Goal: Obtain resource: Download file/media

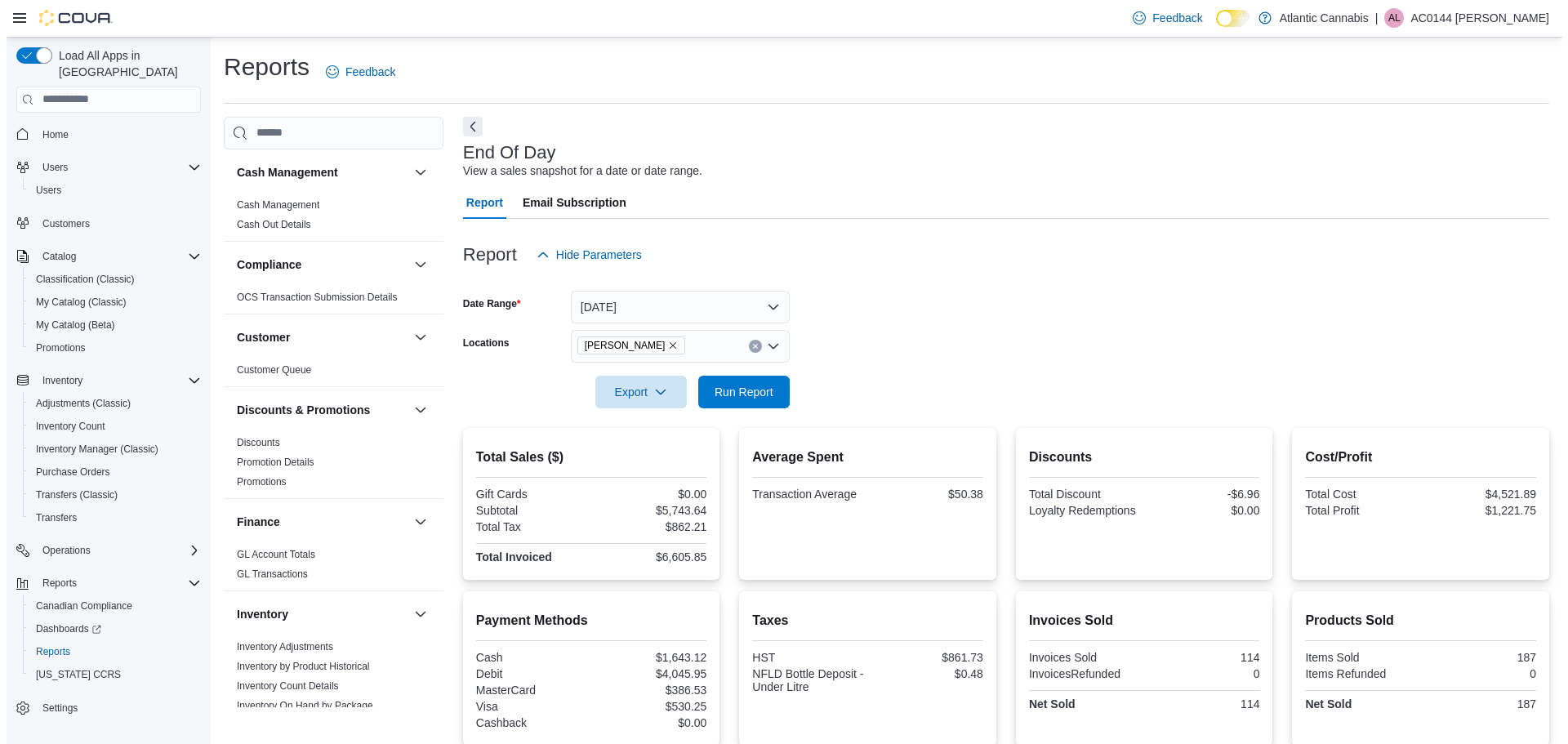
scroll to position [775, 0]
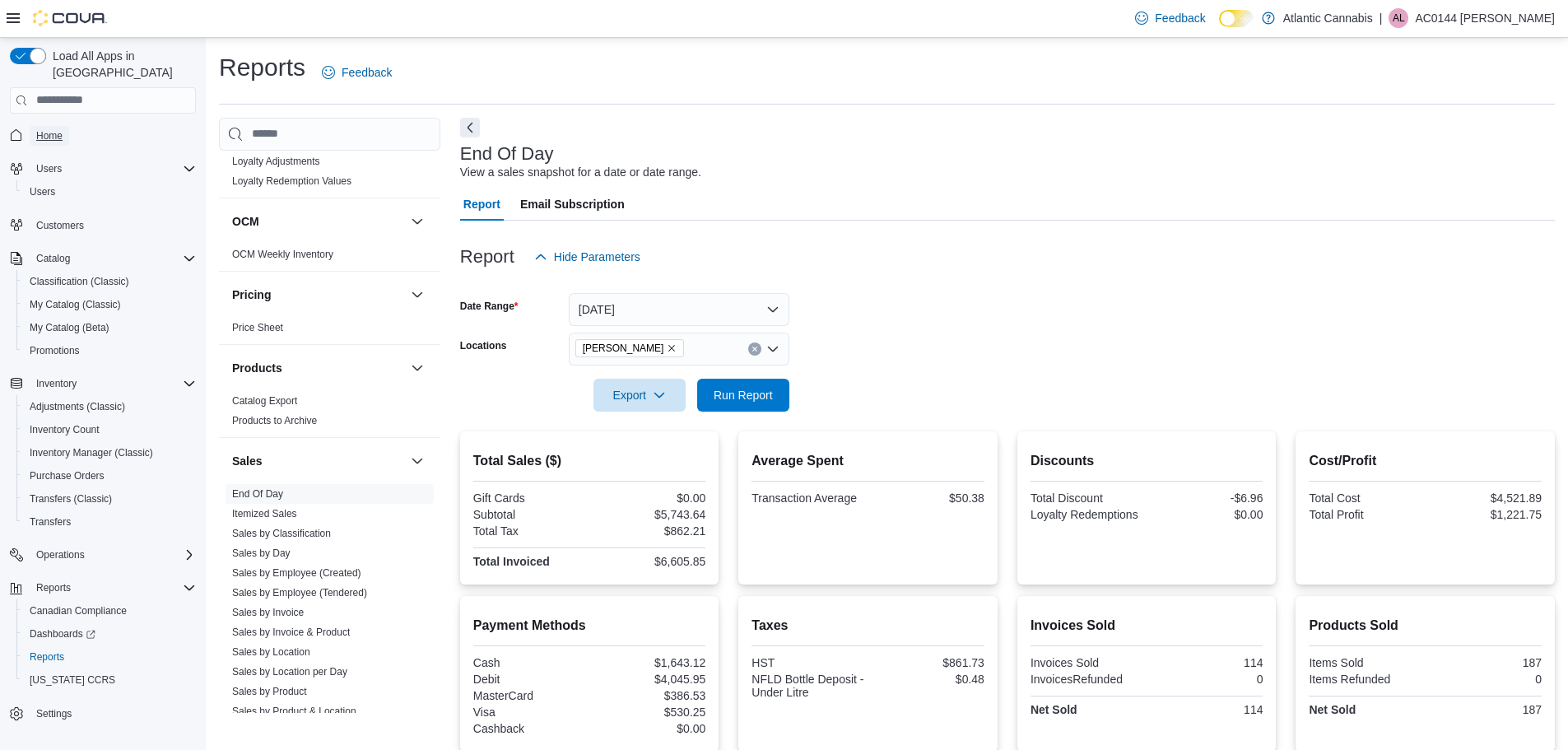
click at [53, 129] on span "Home" at bounding box center [49, 135] width 27 height 13
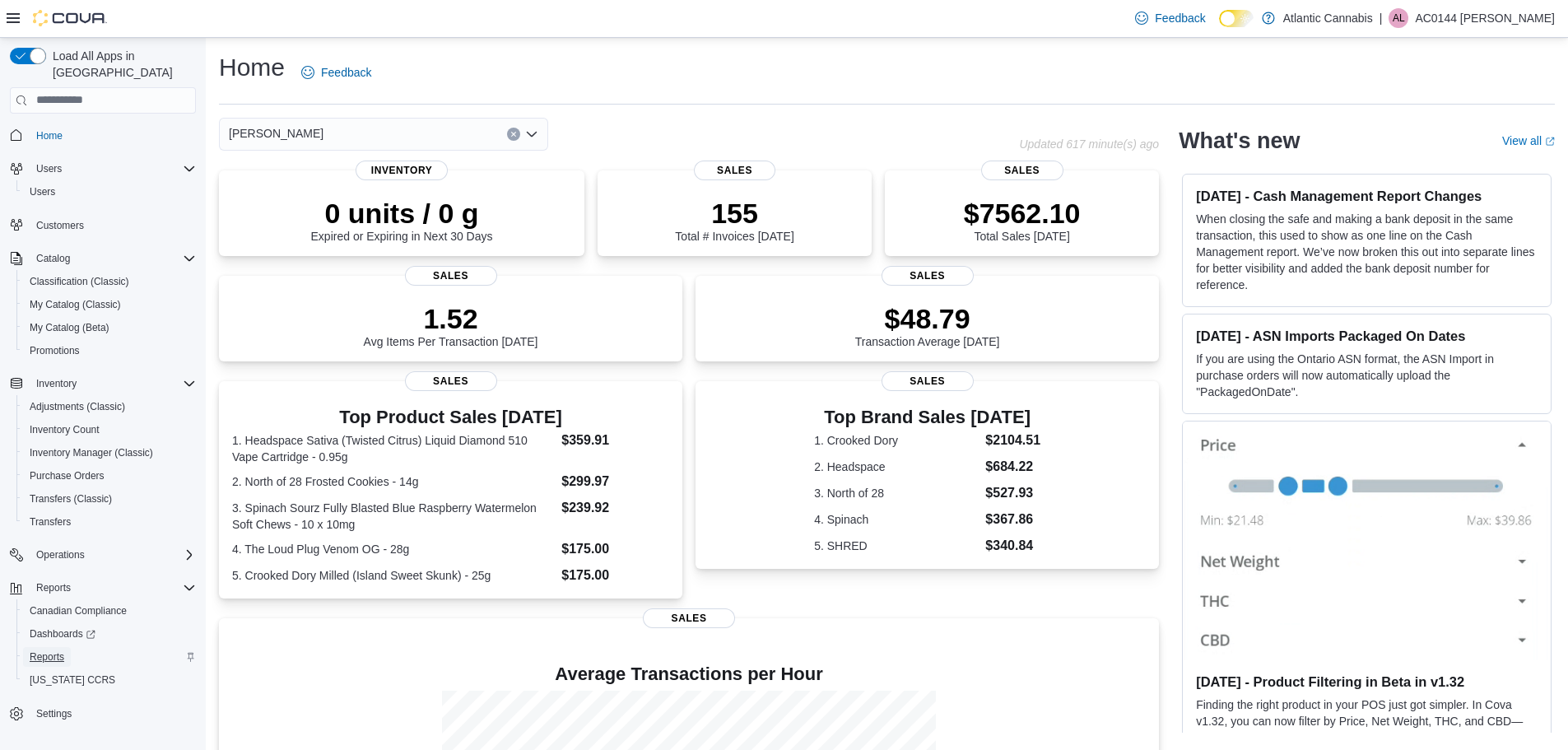
click at [49, 651] on span "Reports" at bounding box center [47, 657] width 34 height 13
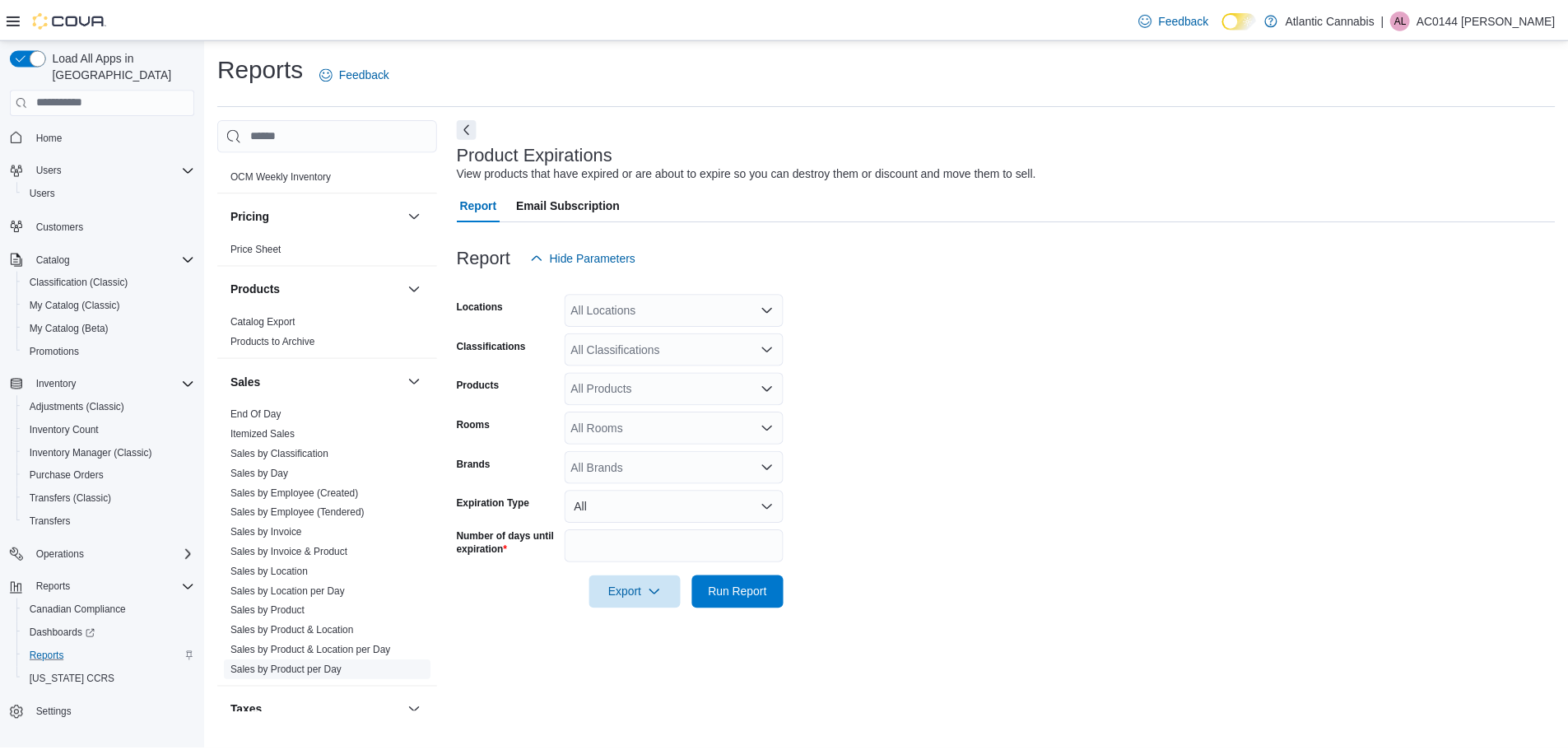
scroll to position [946, 0]
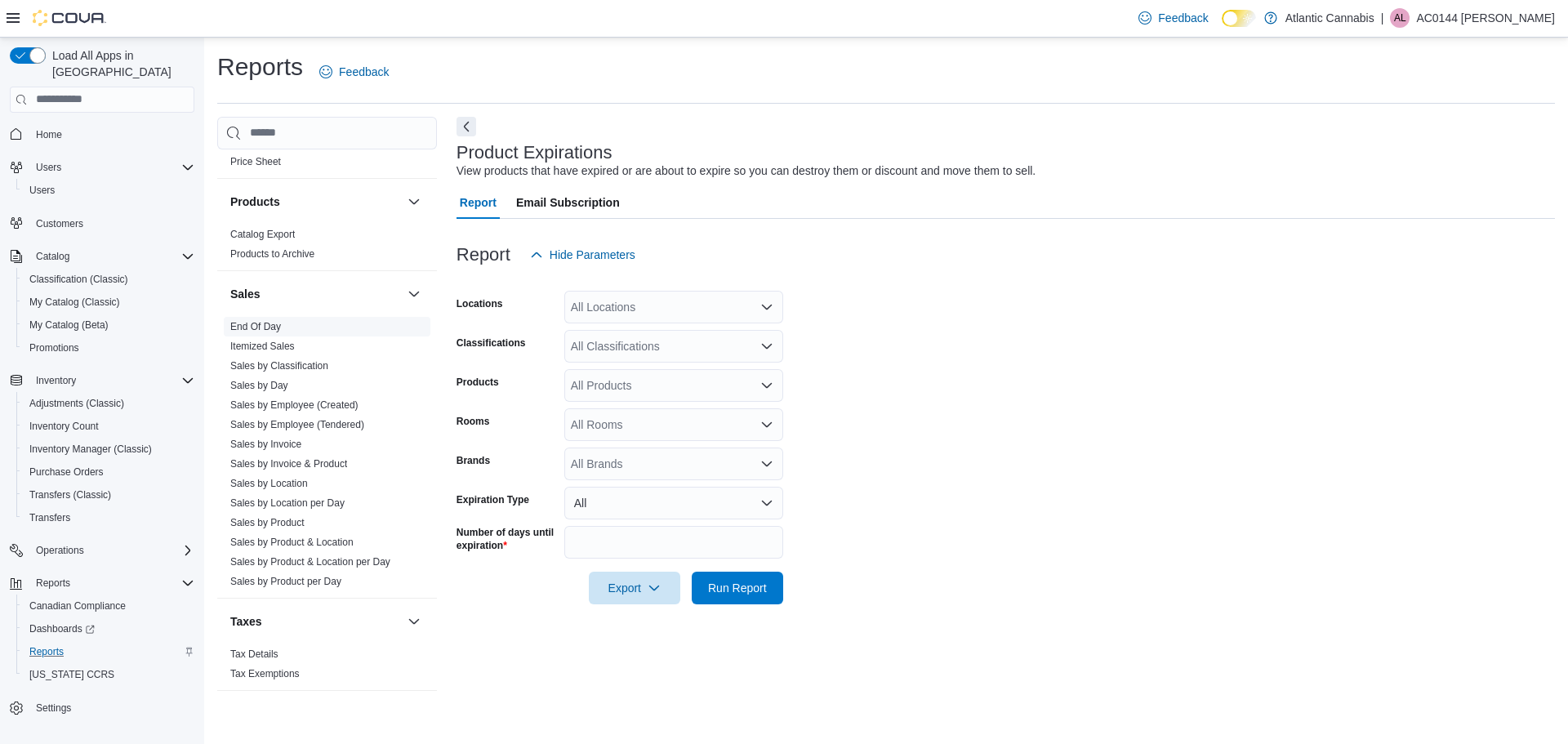
click at [265, 331] on link "End Of Day" at bounding box center [256, 327] width 51 height 11
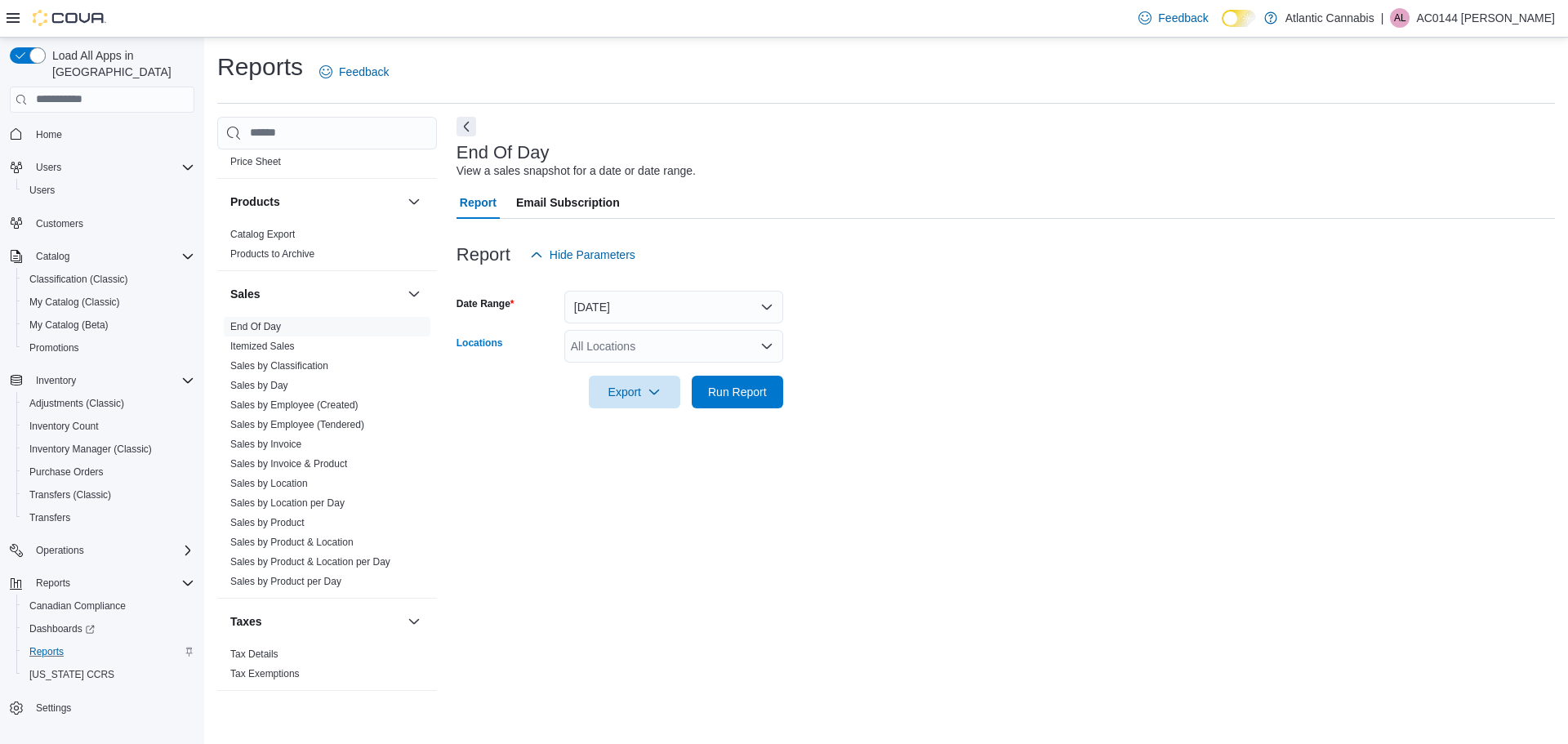
click at [596, 344] on div "All Locations" at bounding box center [673, 346] width 218 height 32
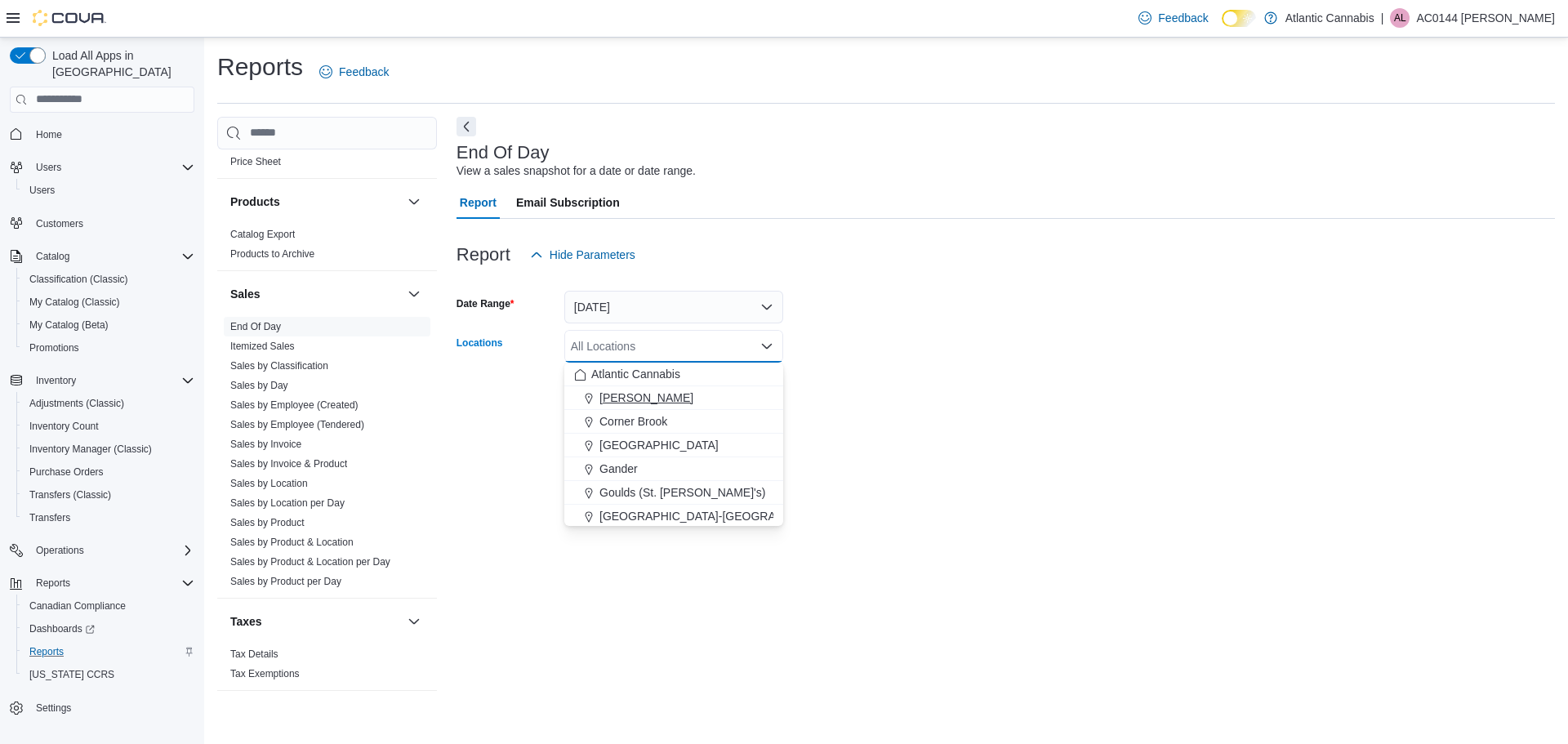
click at [612, 389] on button "[PERSON_NAME]" at bounding box center [673, 398] width 218 height 24
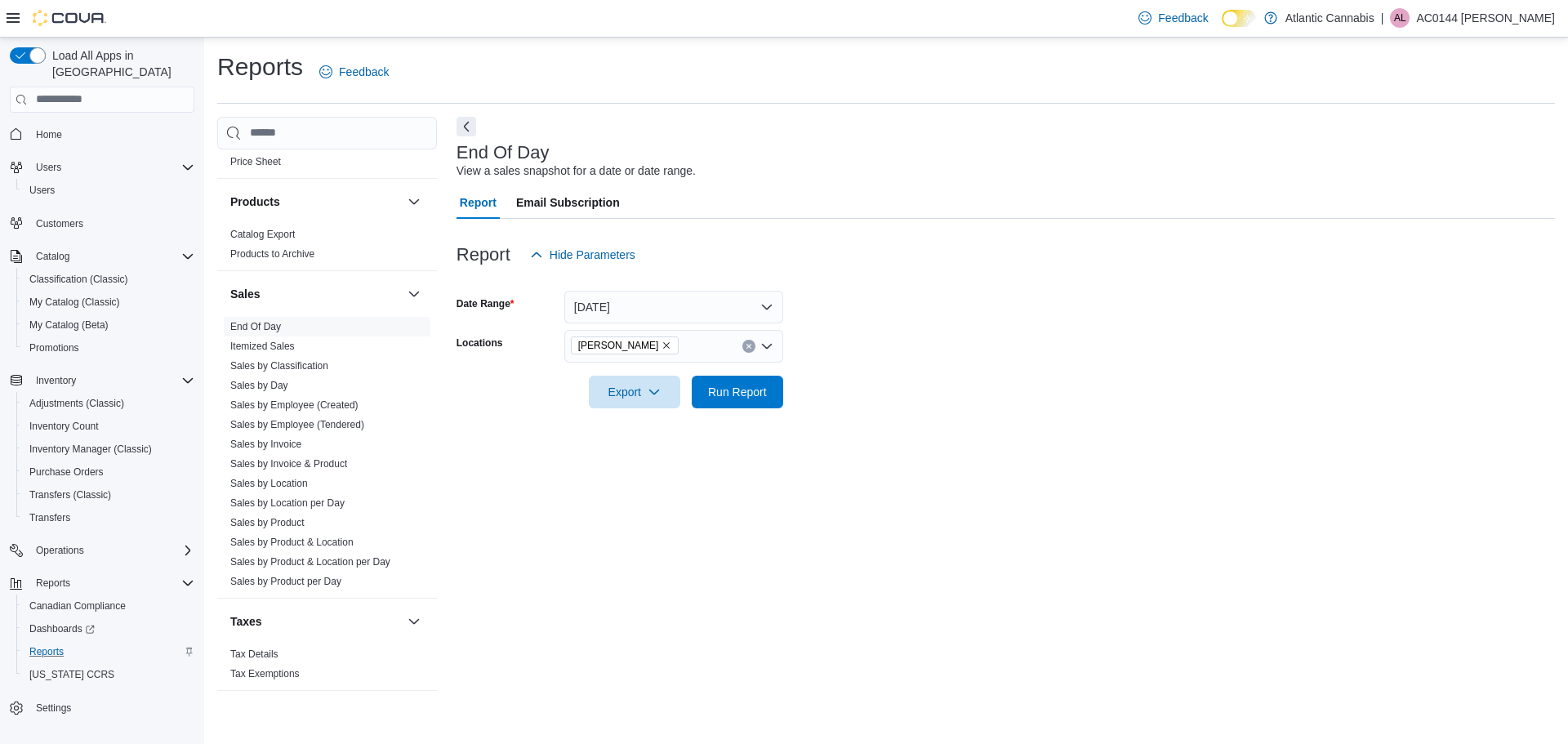
click at [926, 464] on div "End Of Day View a sales snapshot for a date or date range. Report Email Subscri…" at bounding box center [1005, 412] width 1098 height 591
click at [729, 386] on span "Run Report" at bounding box center [737, 391] width 59 height 16
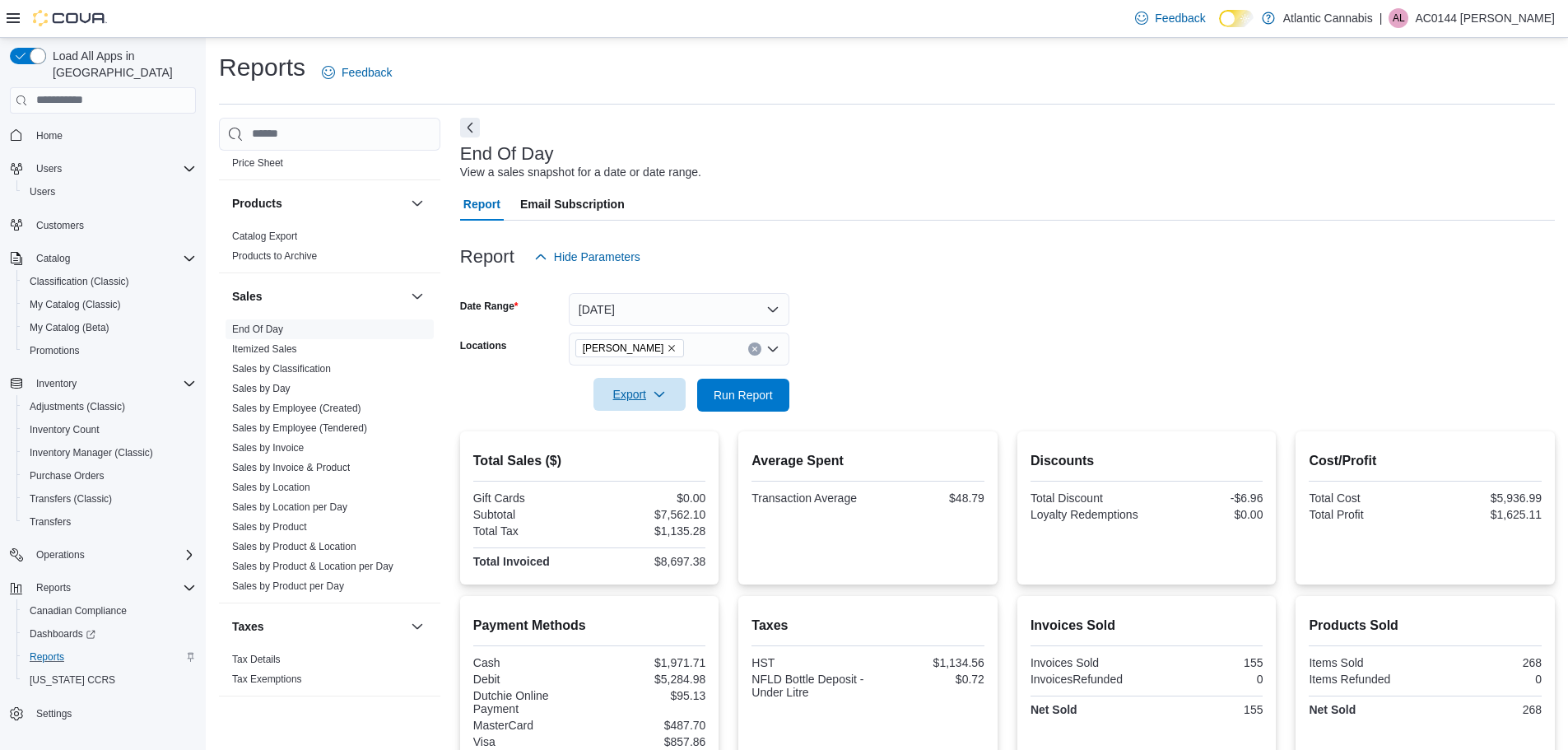
click at [621, 395] on span "Export" at bounding box center [639, 394] width 73 height 33
click at [636, 459] on span "Export to Pdf" at bounding box center [642, 460] width 74 height 13
click at [1503, 131] on div "End Of Day View a sales snapshot for a date or date range. Report Email Subscri…" at bounding box center [1008, 574] width 1095 height 915
click at [1484, 15] on p "AC0144 [PERSON_NAME]" at bounding box center [1485, 18] width 140 height 20
click at [1451, 157] on span "Sign Out" at bounding box center [1449, 160] width 45 height 16
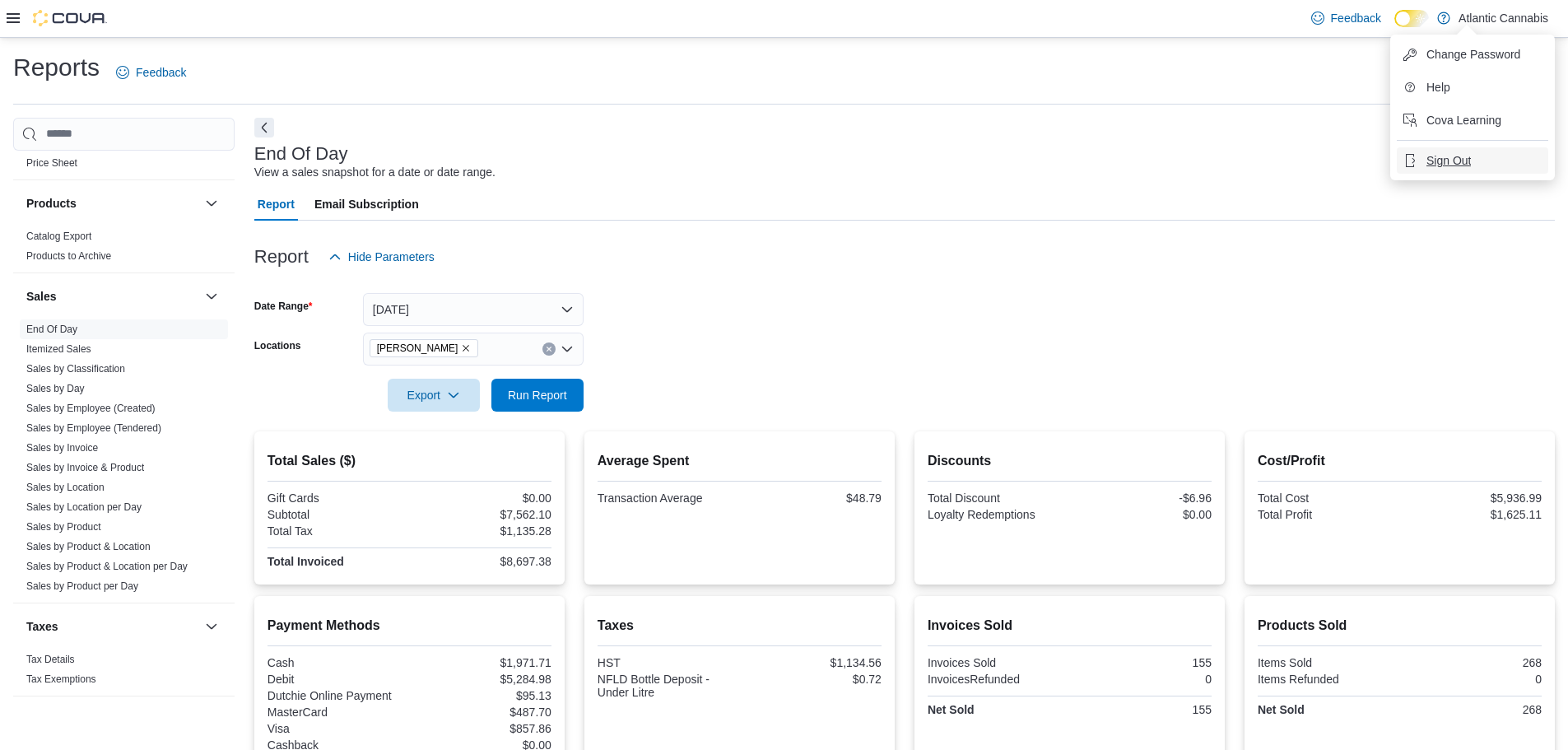
click at [1451, 159] on span "Sign Out" at bounding box center [1449, 160] width 45 height 16
